Goal: Navigation & Orientation: Go to known website

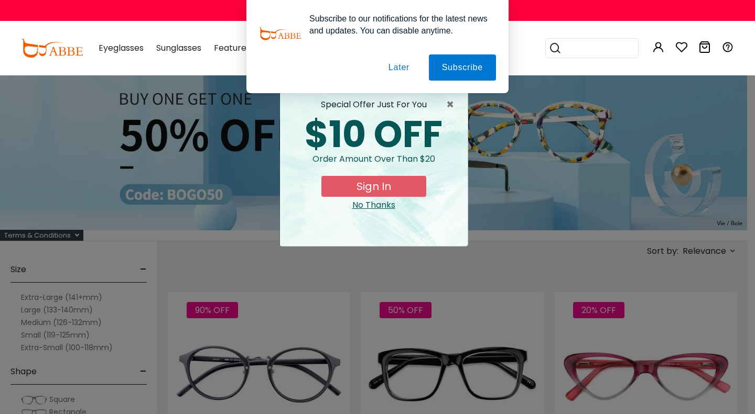
click at [396, 69] on button "Later" at bounding box center [398, 67] width 47 height 26
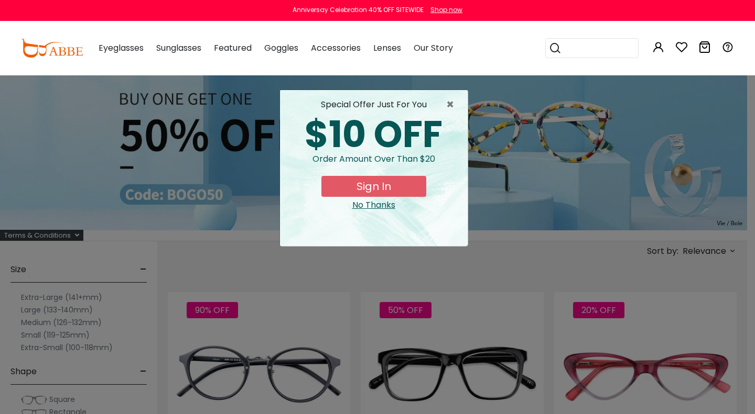
click at [403, 187] on button "Sign In" at bounding box center [373, 186] width 105 height 21
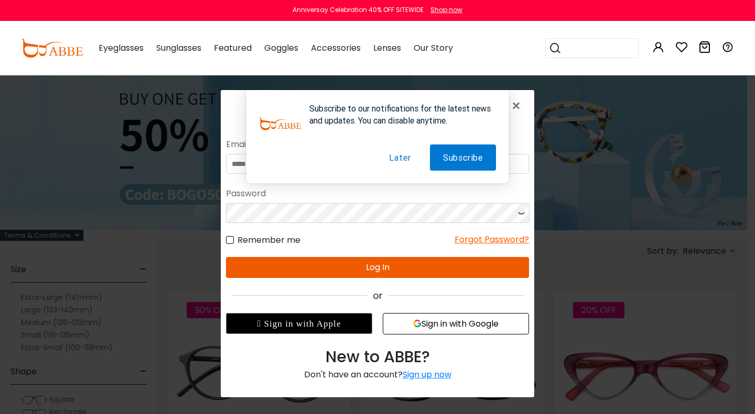
click at [405, 157] on button "Later" at bounding box center [400, 158] width 48 height 26
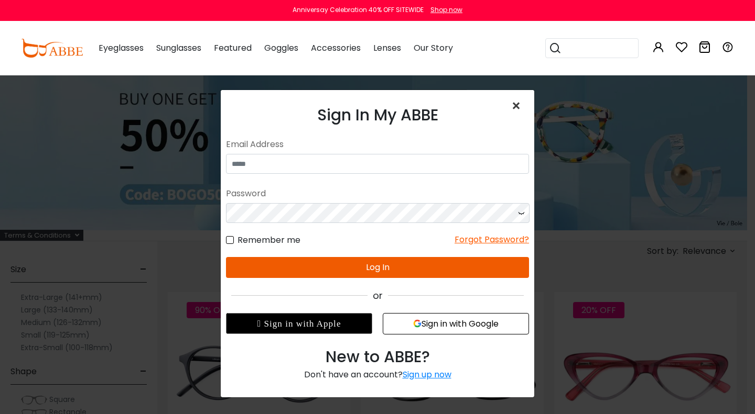
click at [517, 104] on span "×" at bounding box center [517, 106] width 15 height 23
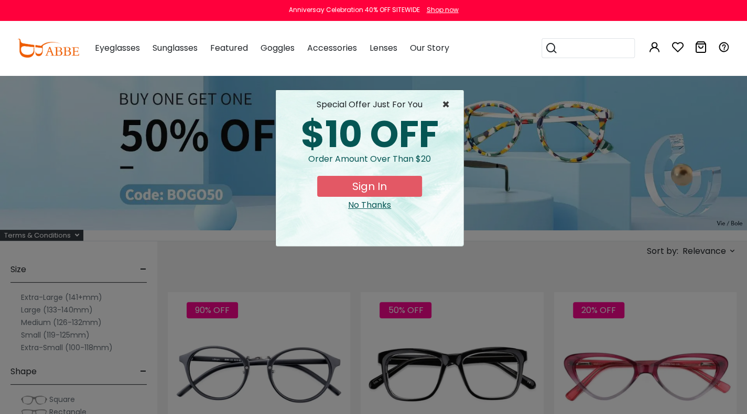
click at [442, 105] on span "×" at bounding box center [448, 105] width 13 height 13
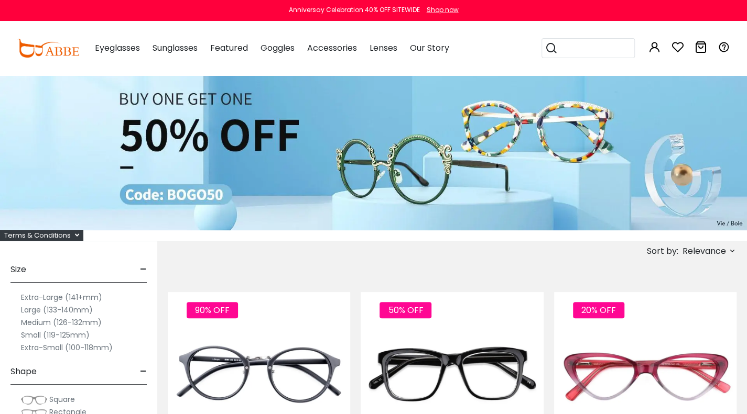
click at [57, 51] on img at bounding box center [48, 48] width 62 height 19
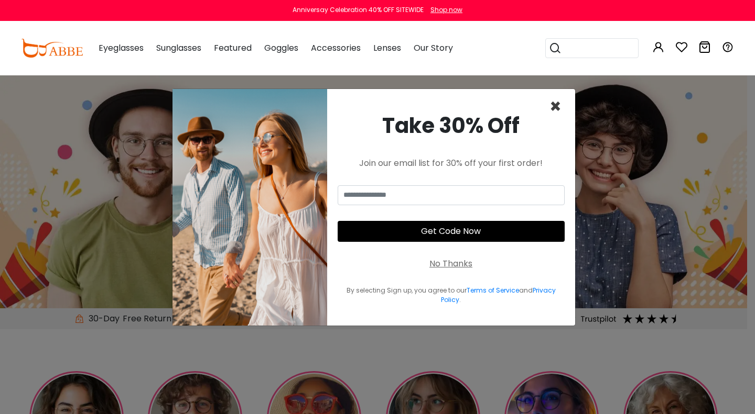
click at [554, 104] on span "×" at bounding box center [555, 106] width 12 height 27
